Goal: Transaction & Acquisition: Purchase product/service

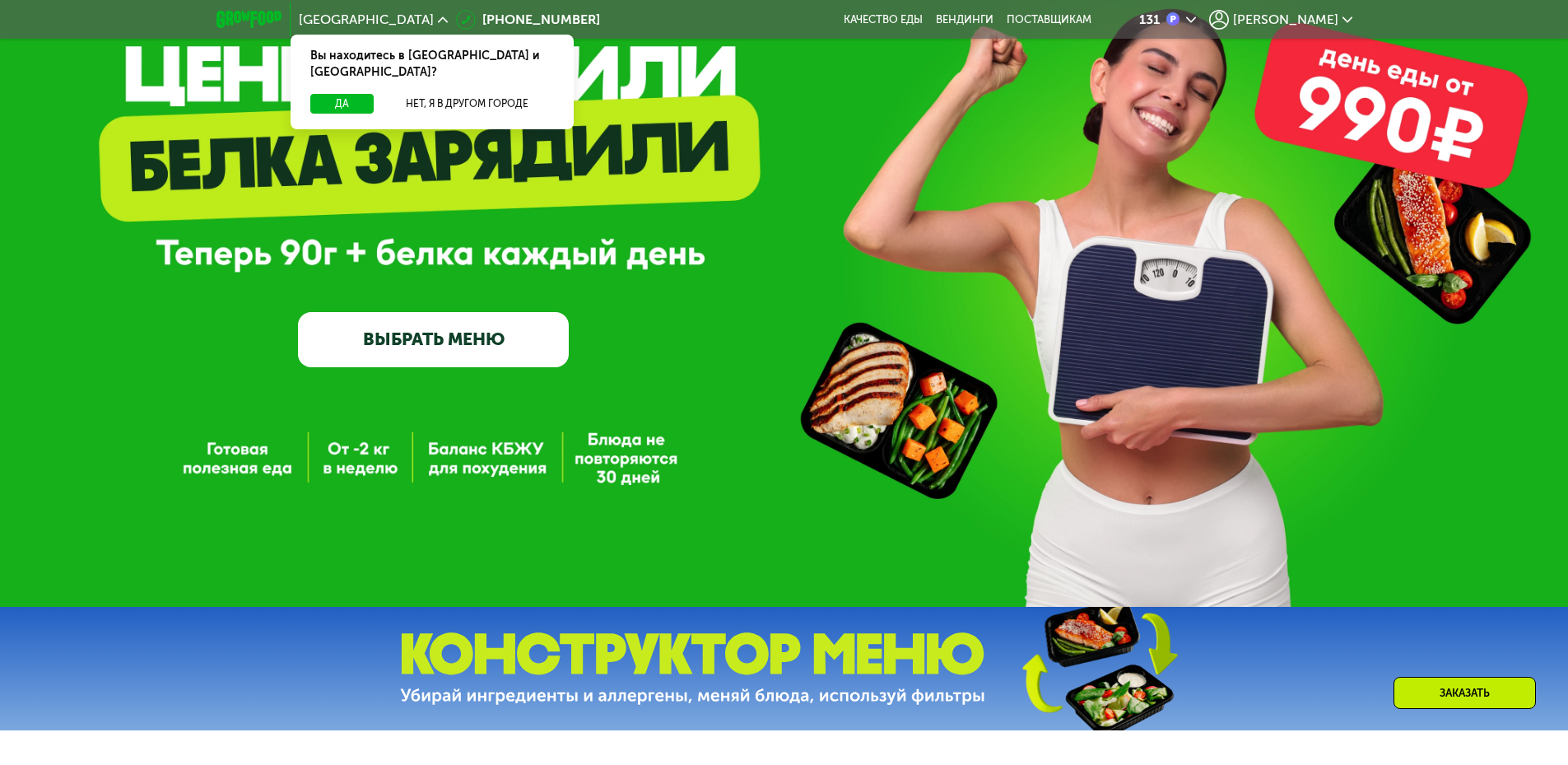
scroll to position [165, 0]
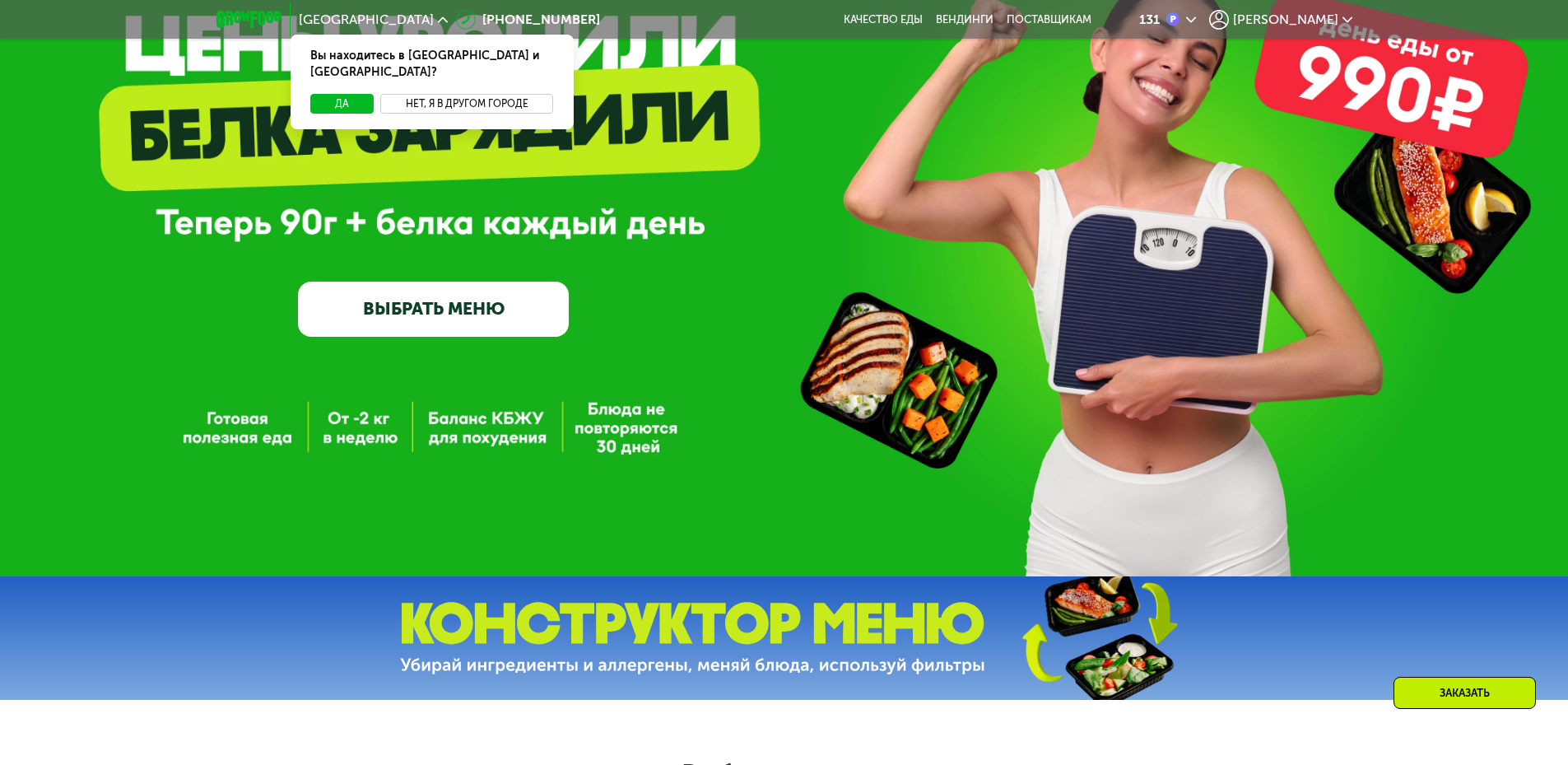
click at [429, 94] on button "Нет, я в другом городе" at bounding box center [467, 104] width 174 height 19
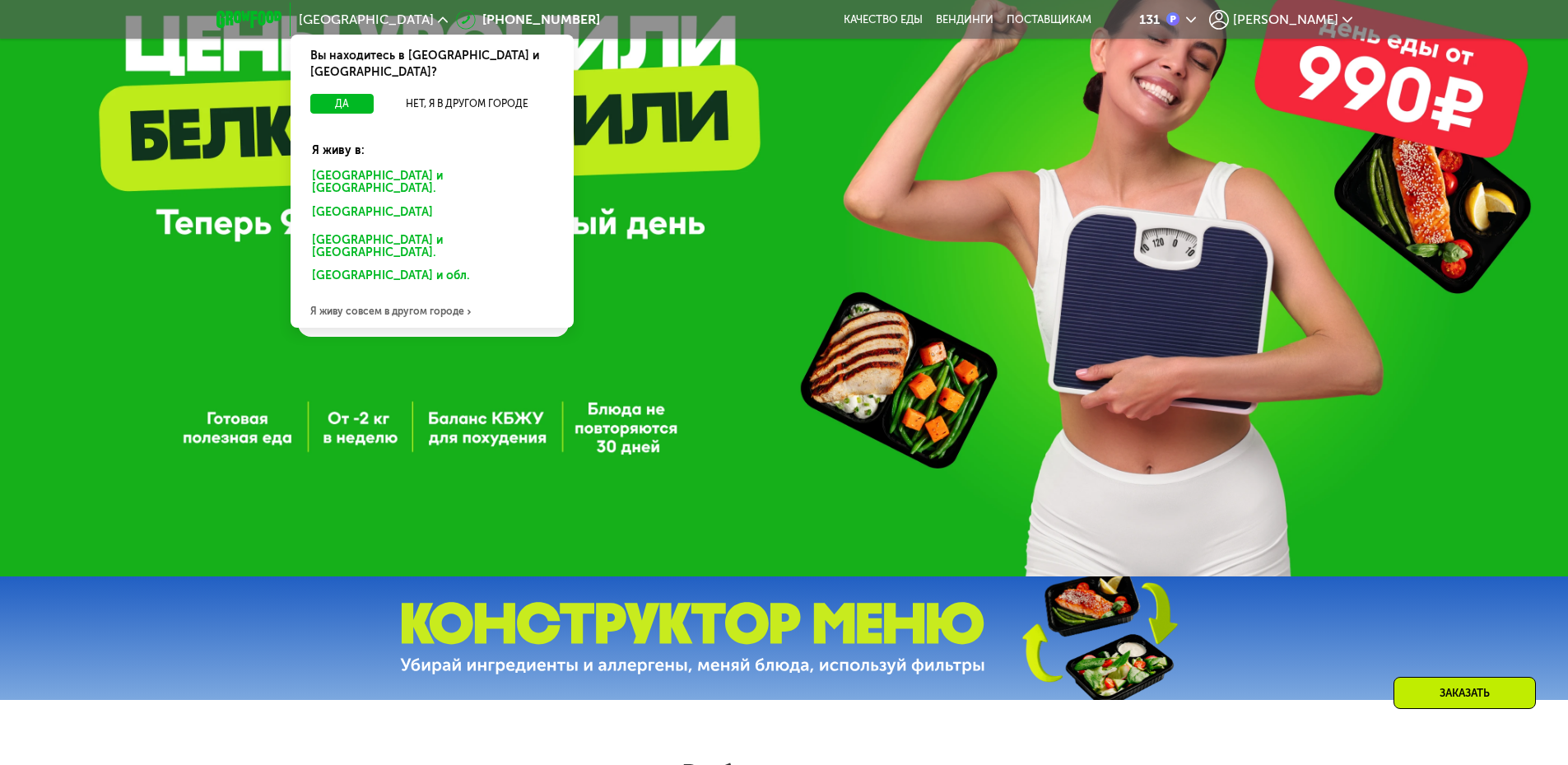
click at [332, 202] on div "Санкт-Петербурге и обл." at bounding box center [428, 215] width 257 height 26
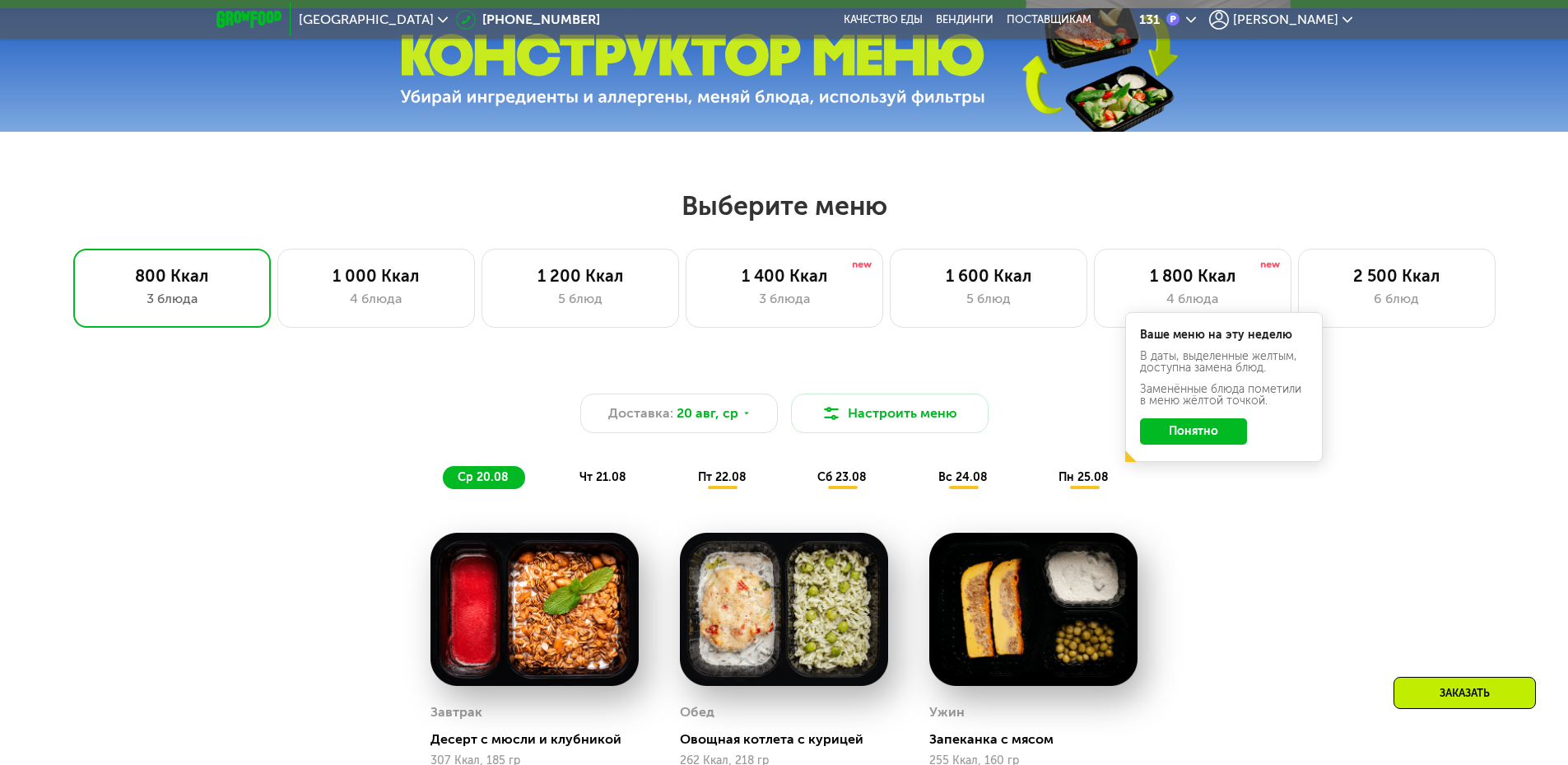
scroll to position [741, 0]
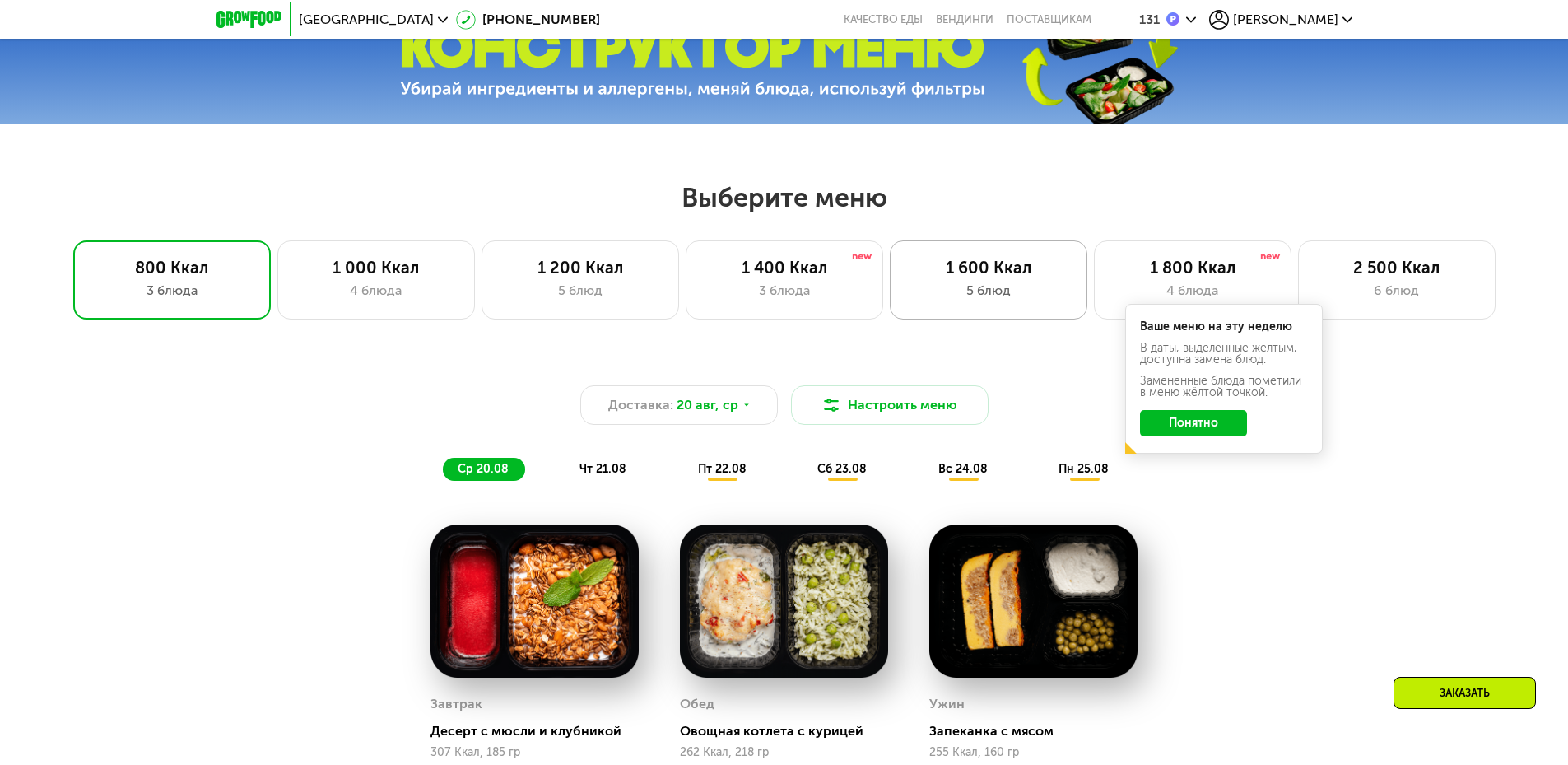
click at [973, 300] on div "5 блюд" at bounding box center [988, 290] width 163 height 19
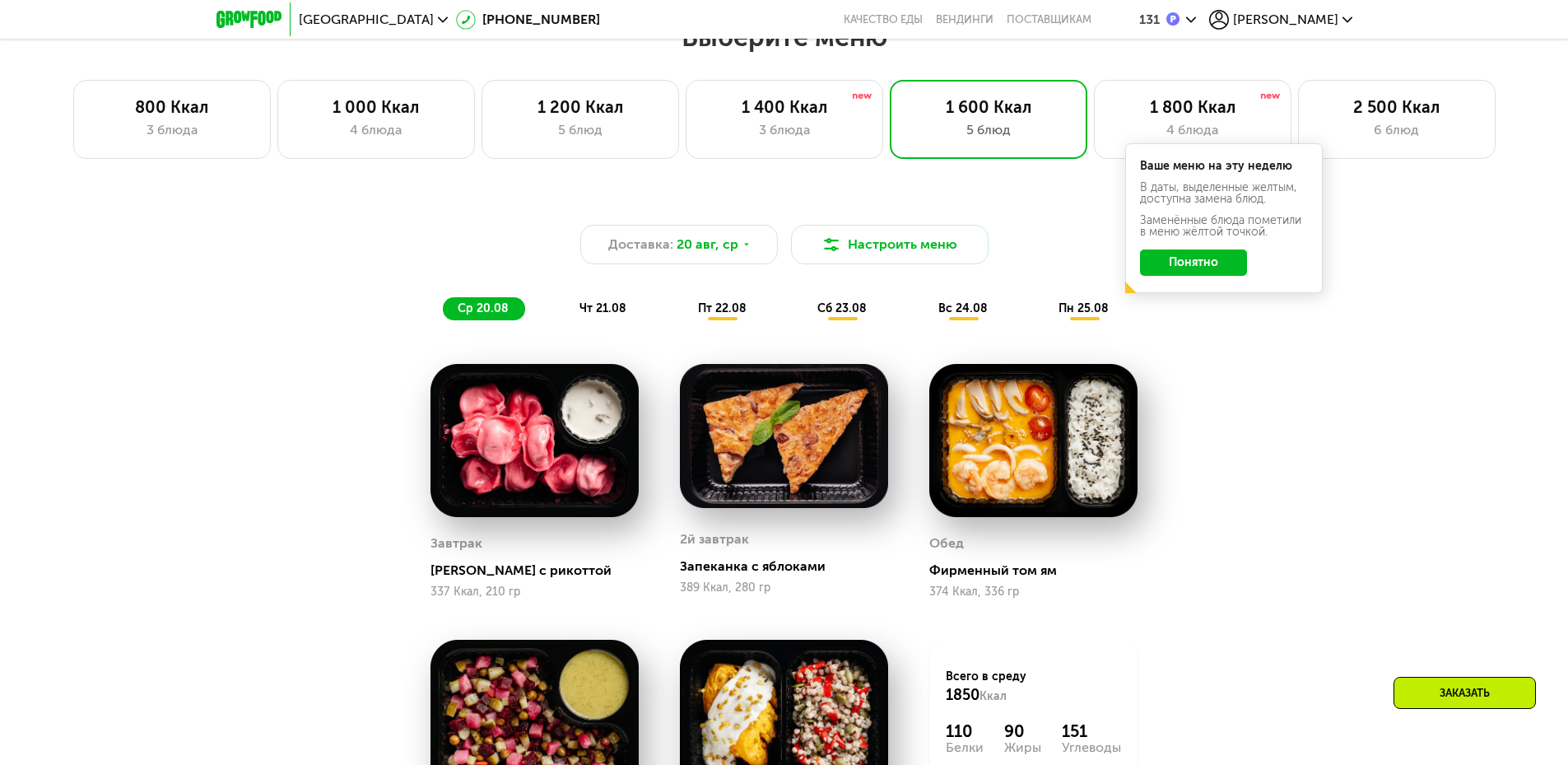
scroll to position [906, 0]
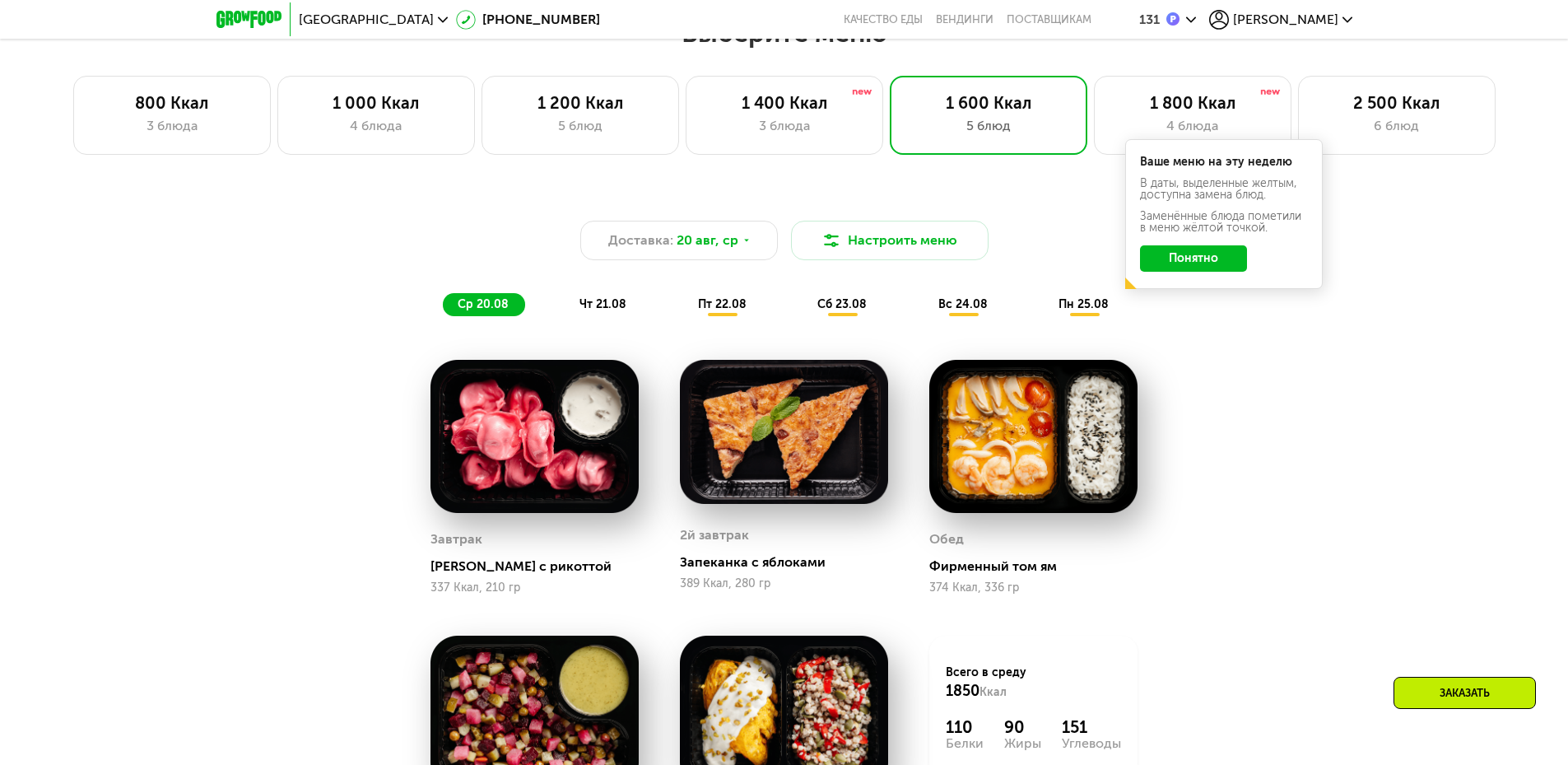
click at [1206, 272] on button "Понятно" at bounding box center [1193, 258] width 107 height 26
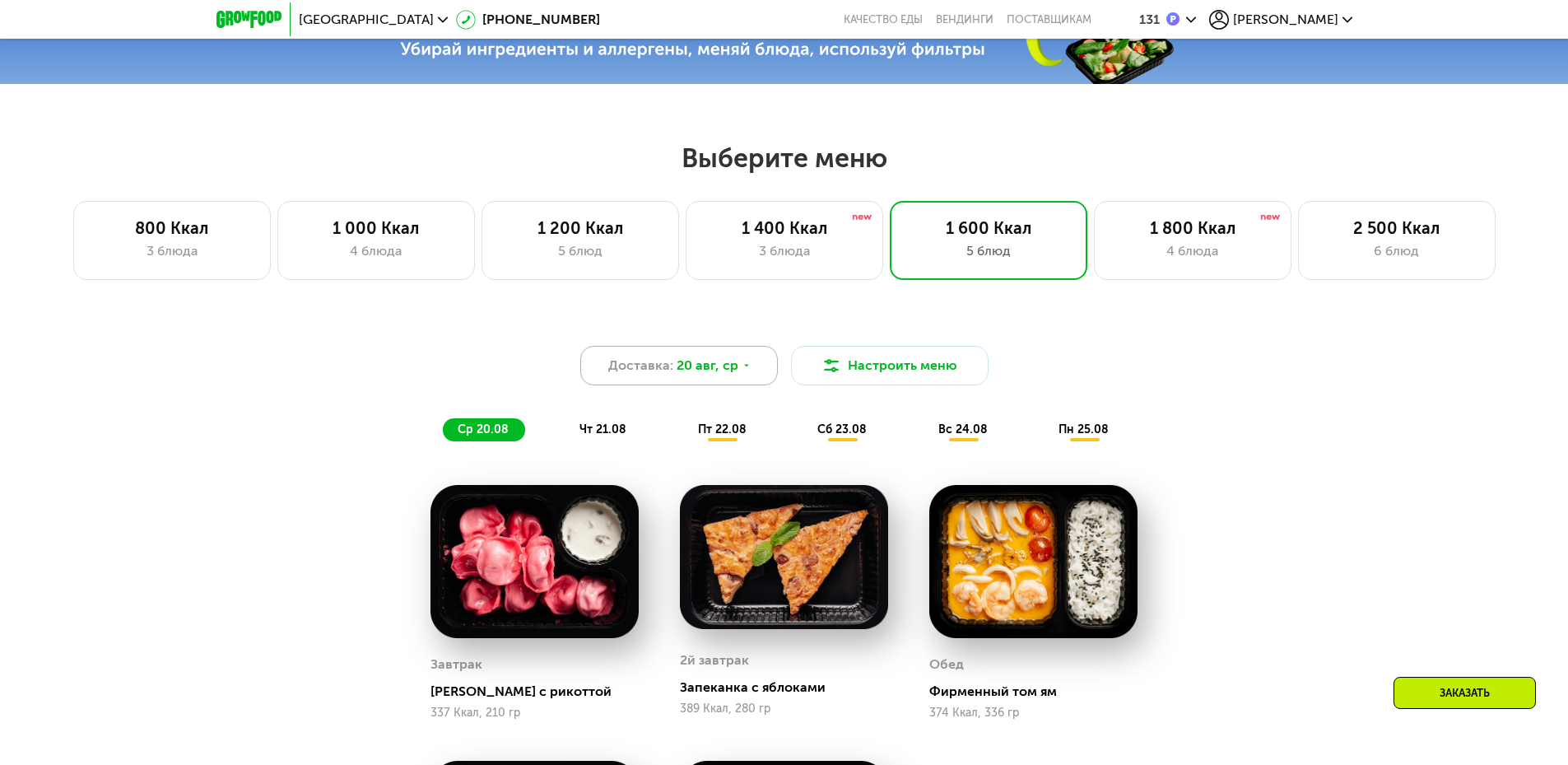
scroll to position [741, 0]
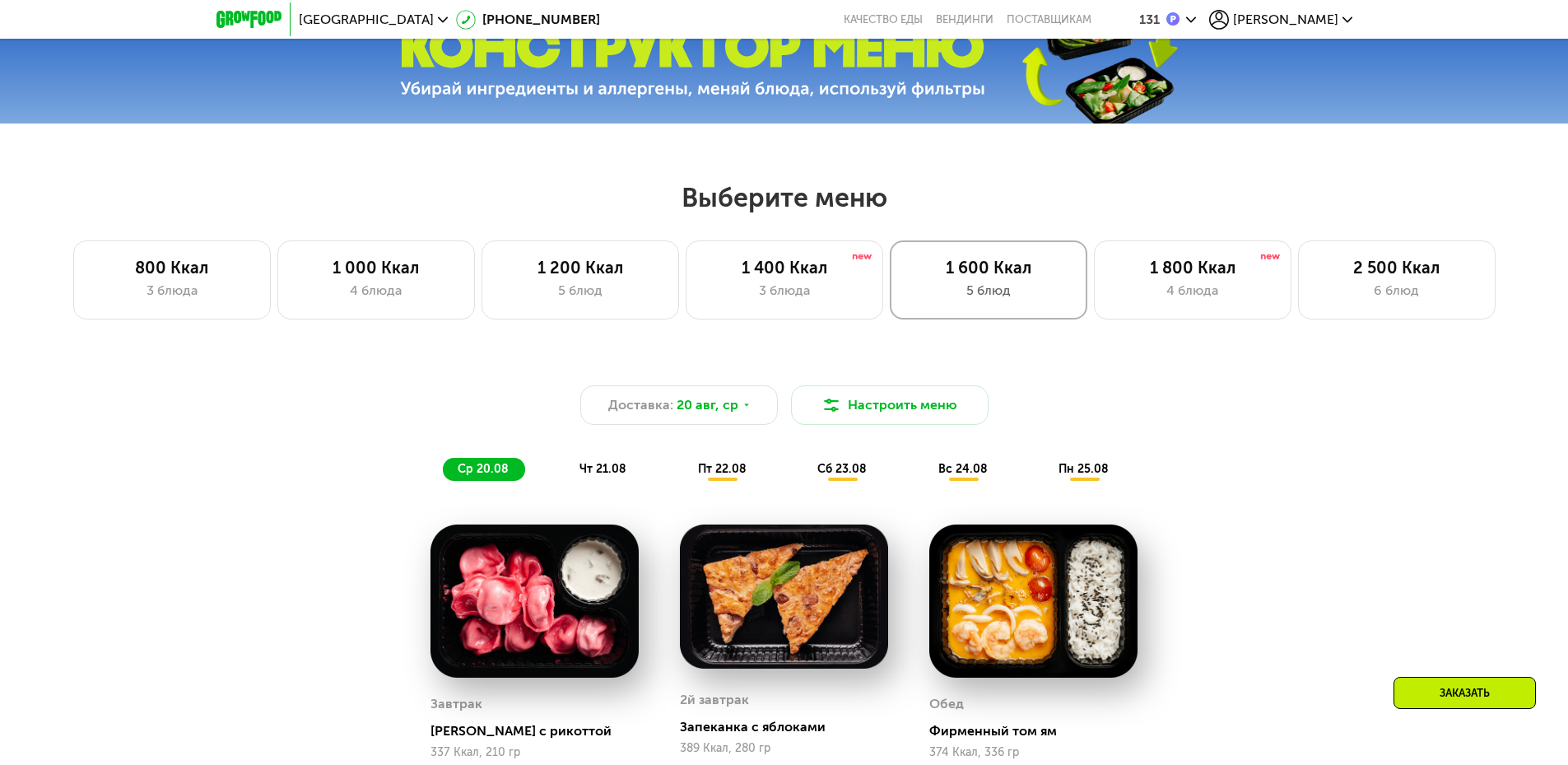
click at [976, 276] on div "1 600 Ккал" at bounding box center [988, 267] width 163 height 19
click at [787, 300] on div "3 блюда" at bounding box center [784, 290] width 163 height 19
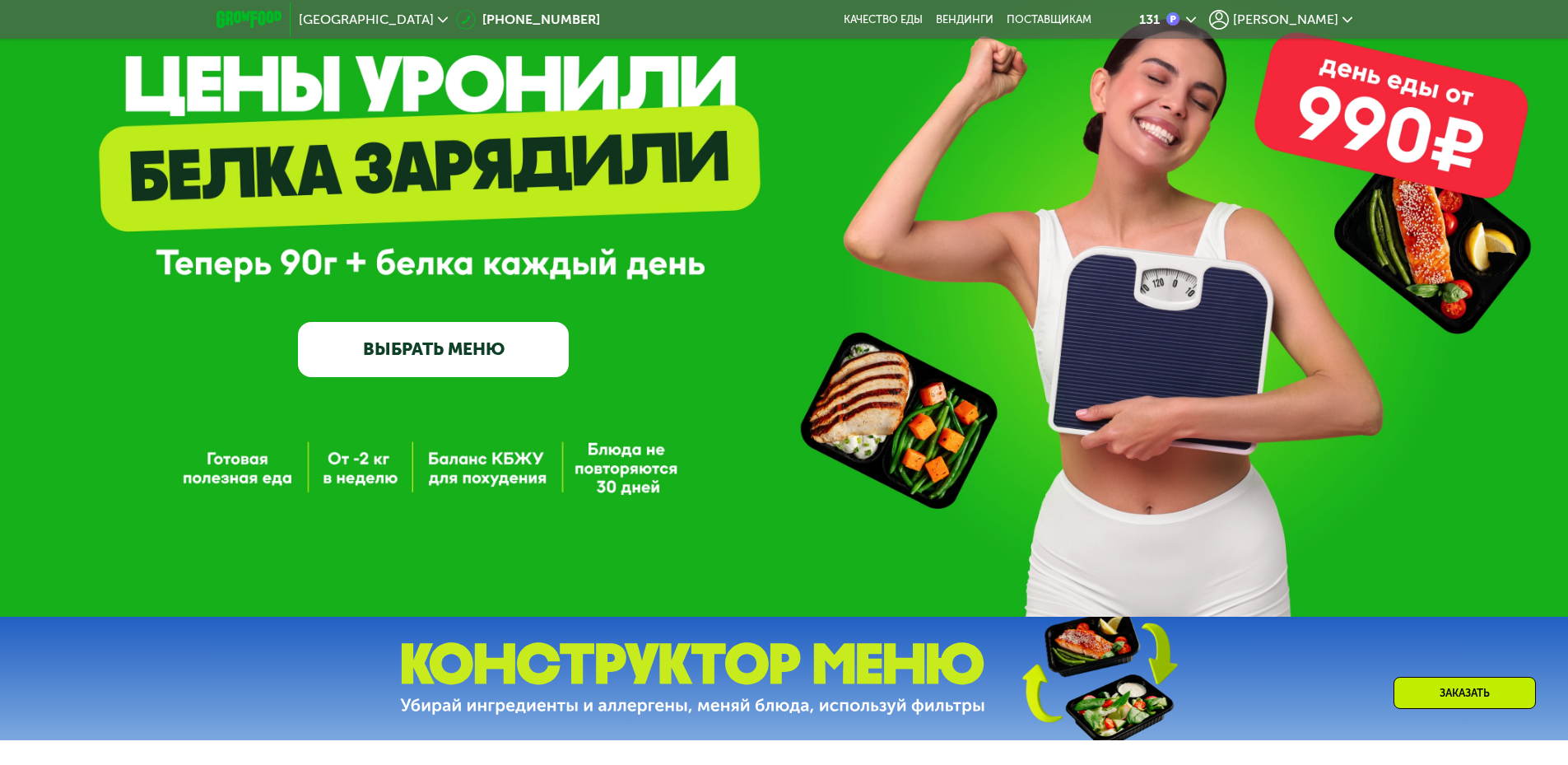
scroll to position [0, 0]
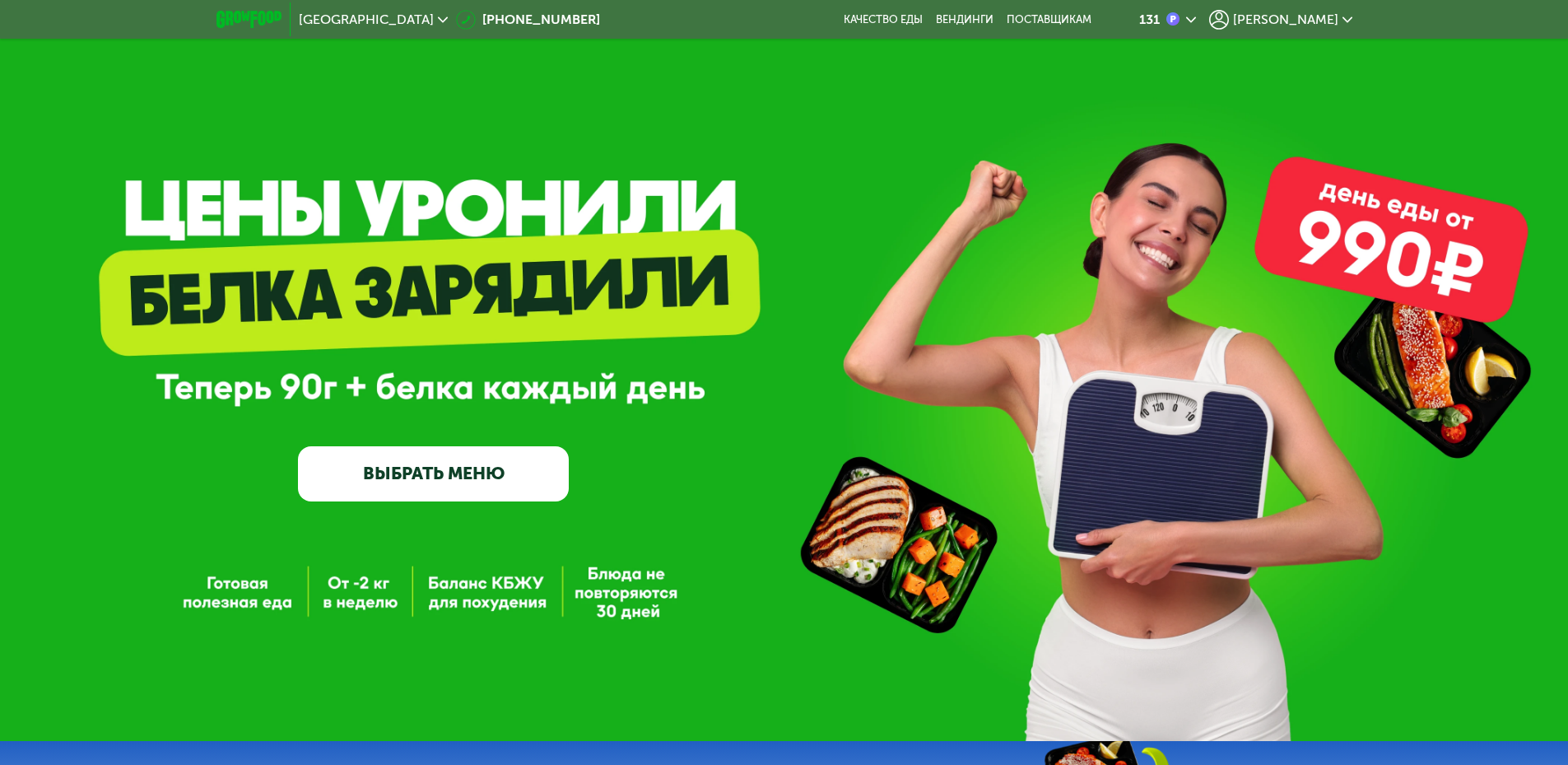
click at [483, 488] on link "ВЫБРАТЬ МЕНЮ" at bounding box center [433, 474] width 271 height 54
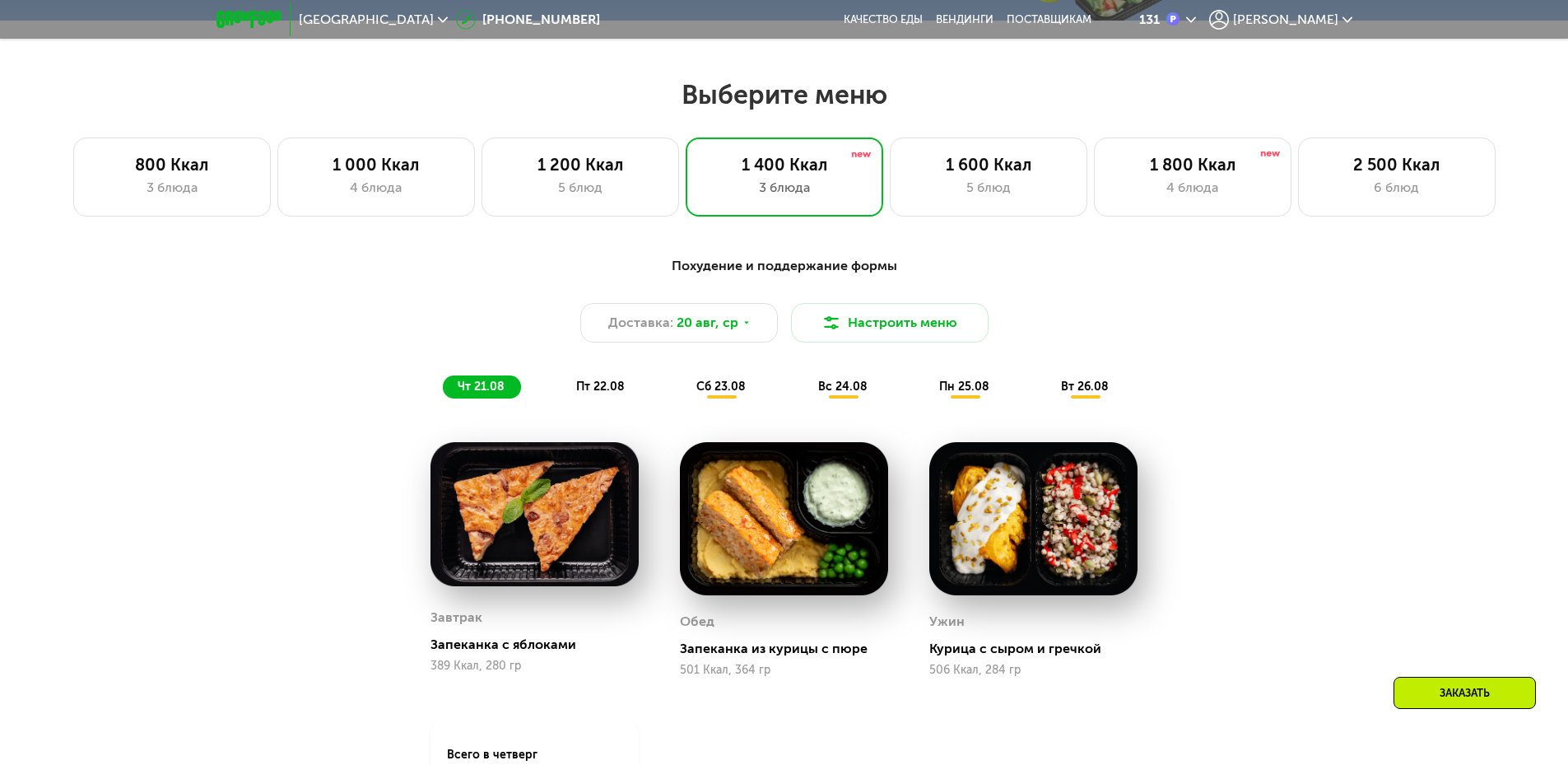
scroll to position [889, 0]
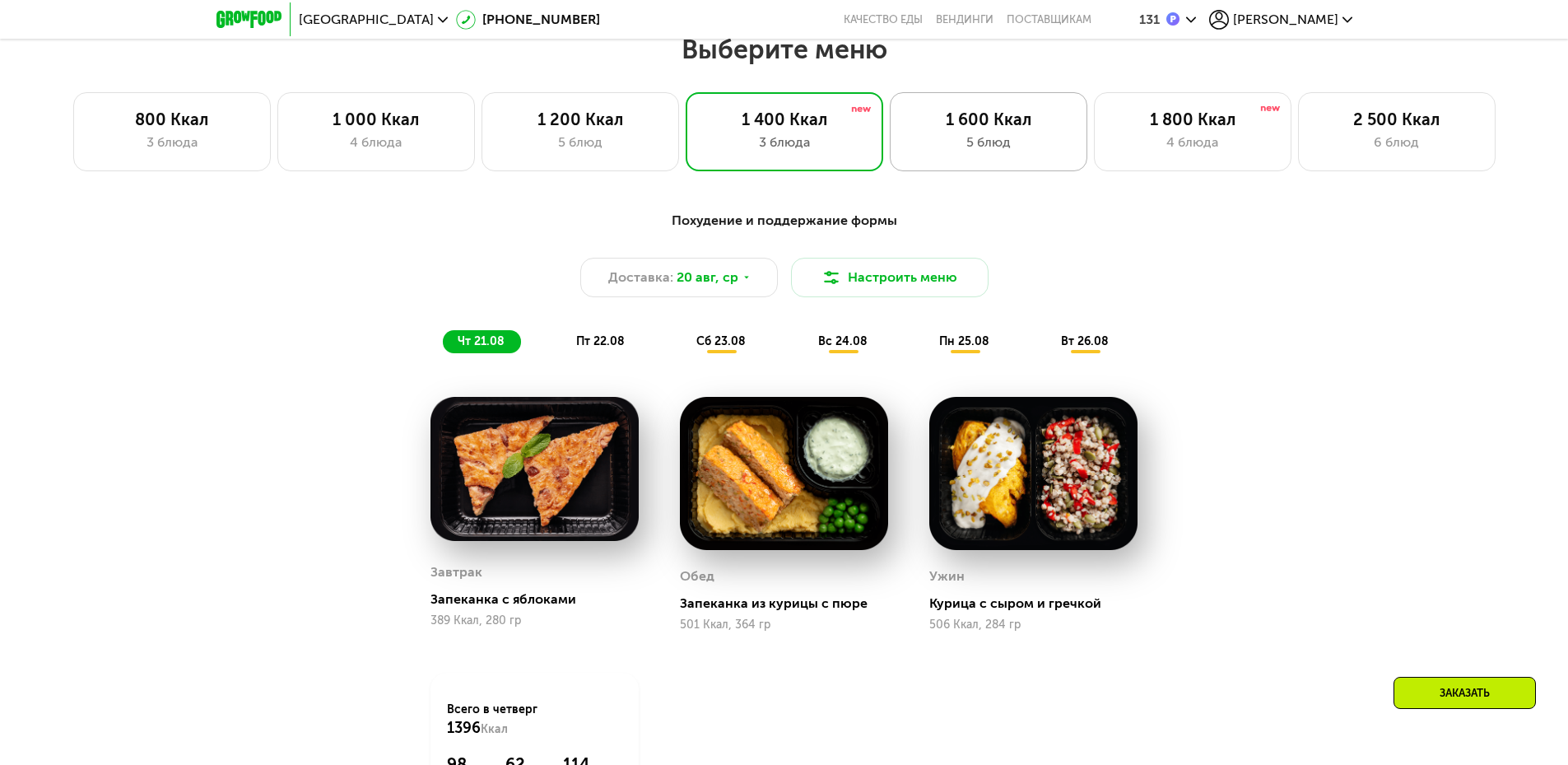
click at [962, 144] on div "5 блюд" at bounding box center [988, 143] width 163 height 19
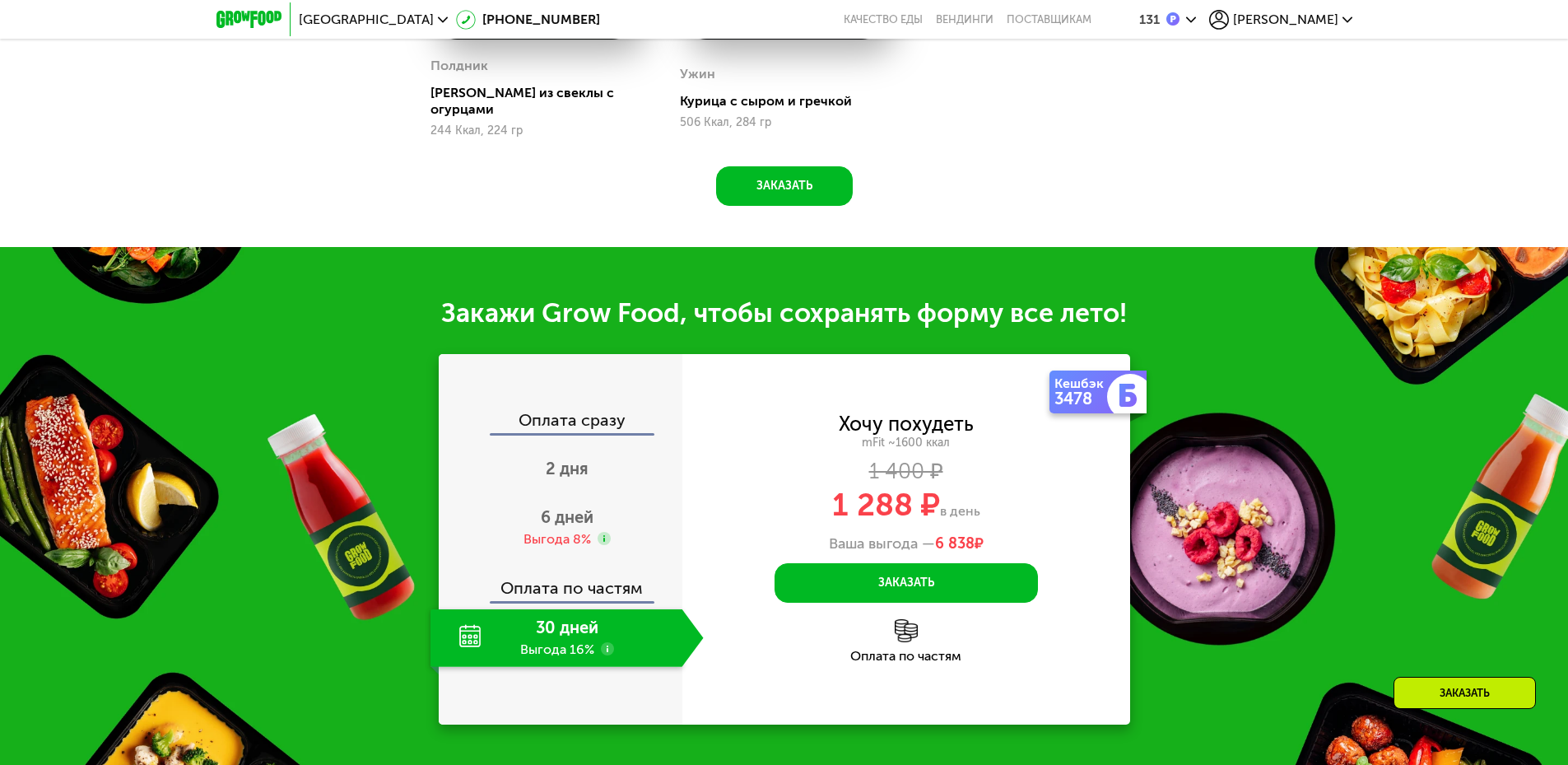
scroll to position [1630, 0]
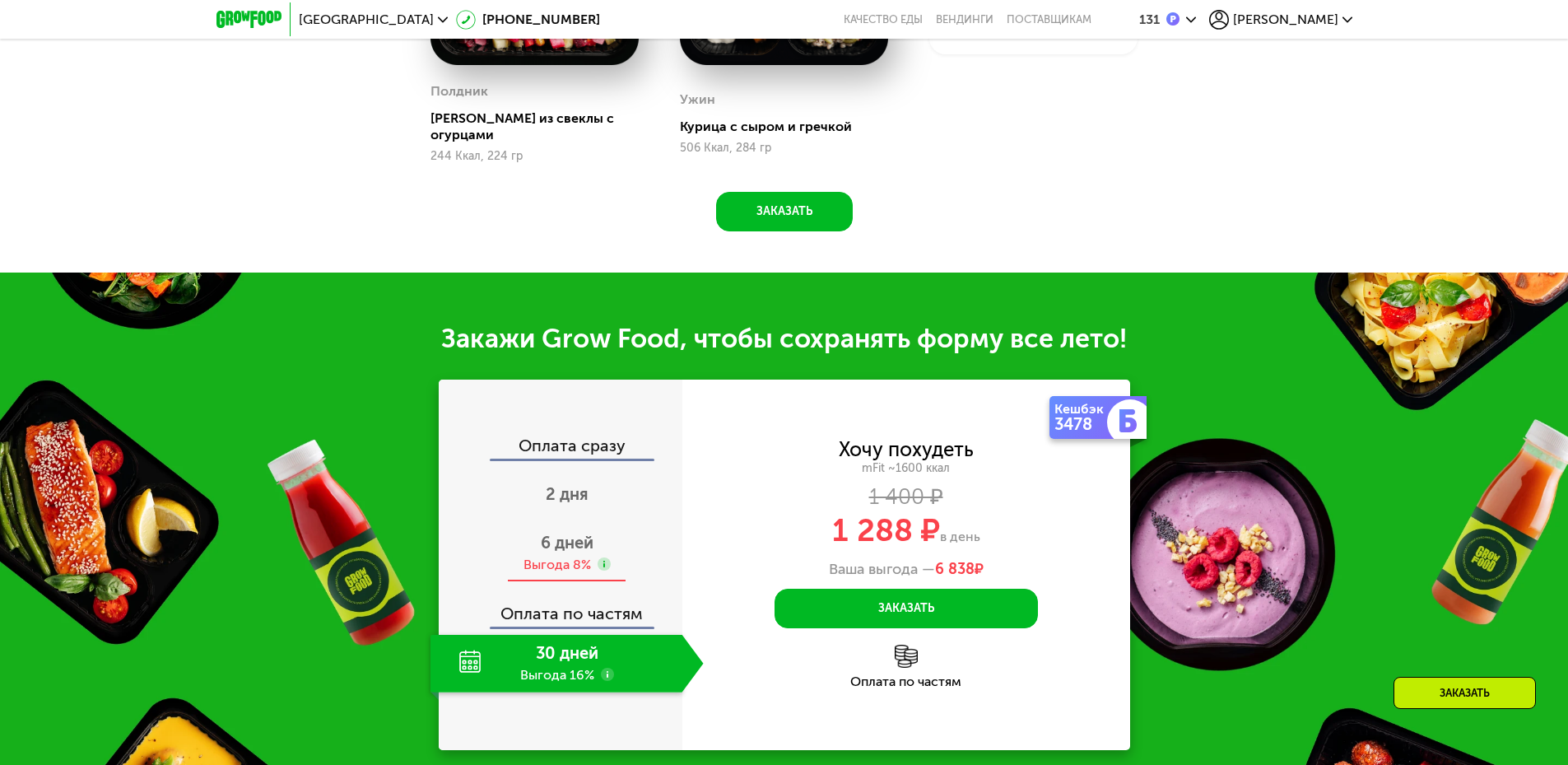
click at [550, 555] on div "Выгода 8%" at bounding box center [557, 564] width 68 height 18
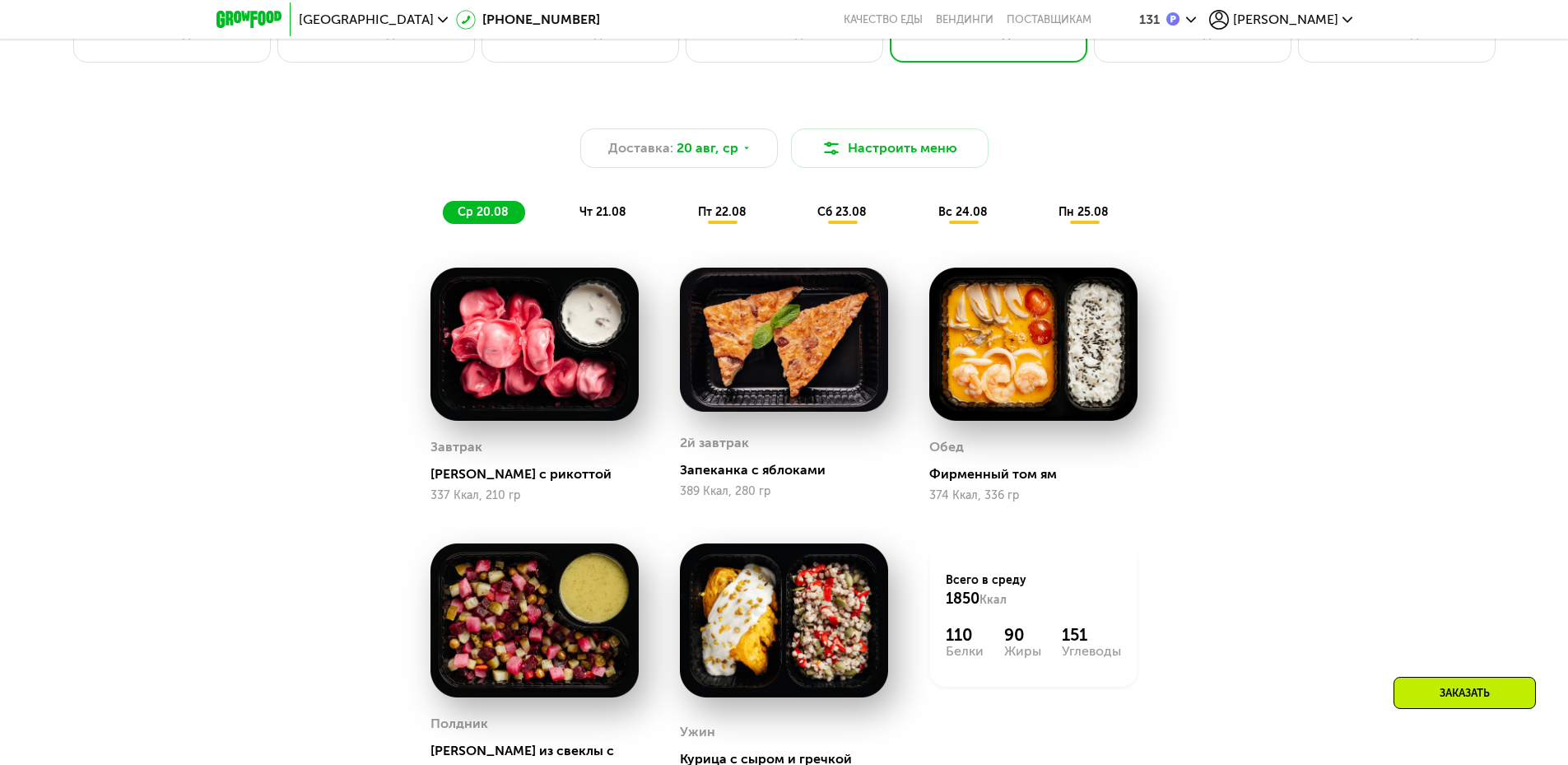
scroll to position [724, 0]
